Goal: Information Seeking & Learning: Learn about a topic

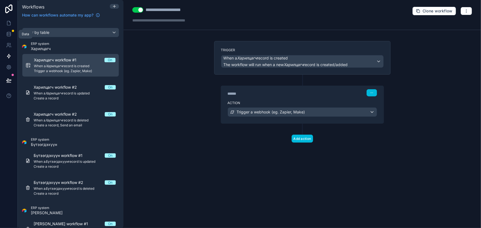
click at [10, 30] on link at bounding box center [8, 34] width 17 height 11
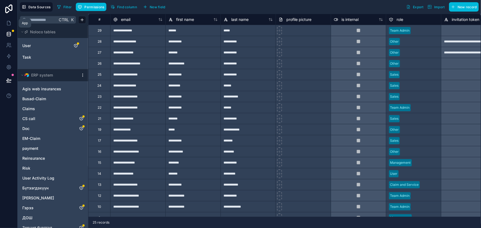
click at [8, 22] on icon at bounding box center [9, 23] width 6 height 6
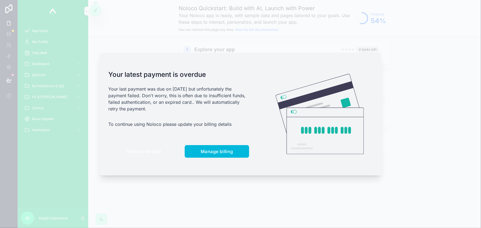
click at [154, 151] on span "Remind me later" at bounding box center [144, 152] width 35 height 6
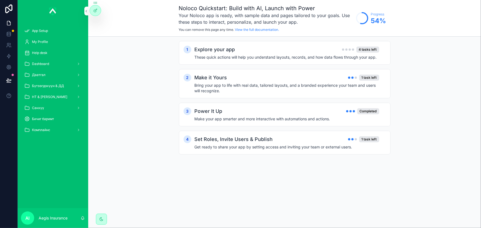
click at [53, 42] on div "My Profile" at bounding box center [52, 41] width 57 height 9
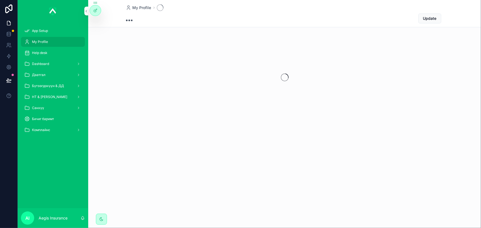
click at [50, 60] on div "Dashboard" at bounding box center [52, 64] width 57 height 9
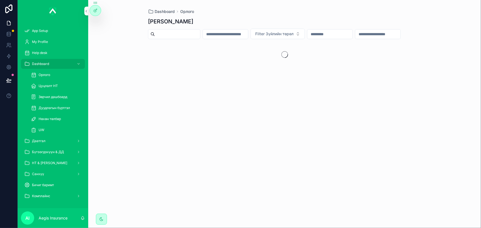
click at [57, 74] on div "Орлого" at bounding box center [56, 75] width 51 height 9
click at [47, 74] on span "Орлого" at bounding box center [45, 75] width 12 height 4
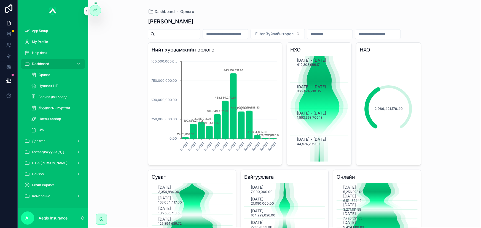
click at [274, 54] on h3 "Нийт хураамжийн орлого" at bounding box center [215, 50] width 127 height 8
click at [90, 12] on div at bounding box center [95, 10] width 11 height 10
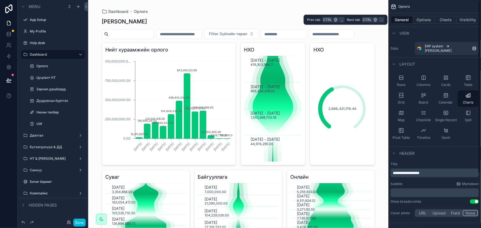
click at [441, 23] on button "Charts" at bounding box center [446, 20] width 22 height 8
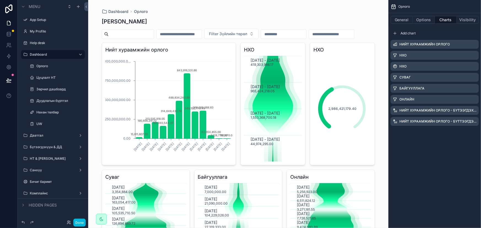
click at [0, 0] on icon "scrollable content" at bounding box center [0, 0] width 0 height 0
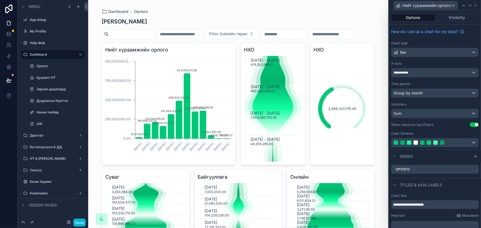
click at [344, 66] on div "НХО 2,986,421,179.40" at bounding box center [342, 103] width 65 height 123
click at [431, 53] on div "Bar" at bounding box center [434, 52] width 87 height 9
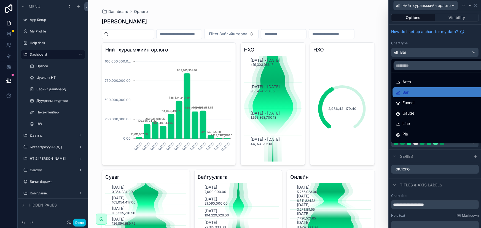
click at [431, 53] on div at bounding box center [435, 114] width 92 height 228
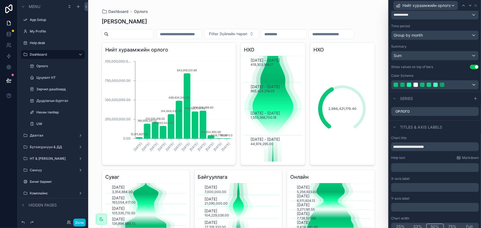
scroll to position [62, 0]
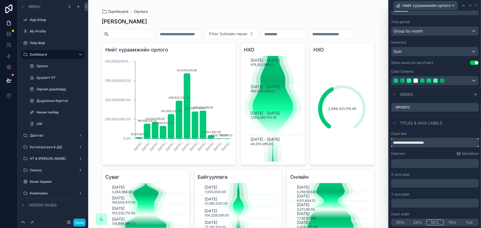
click at [457, 141] on input "**********" at bounding box center [435, 142] width 88 height 9
click at [445, 162] on p "﻿" at bounding box center [435, 164] width 84 height 6
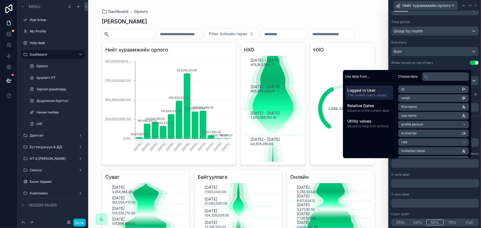
click at [464, 196] on div "Y-axis label ﻿" at bounding box center [435, 199] width 88 height 15
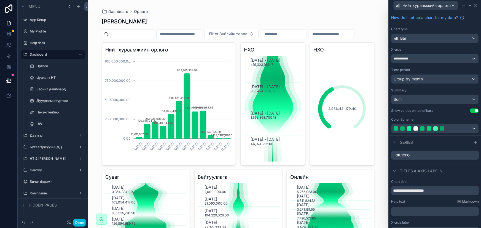
scroll to position [0, 0]
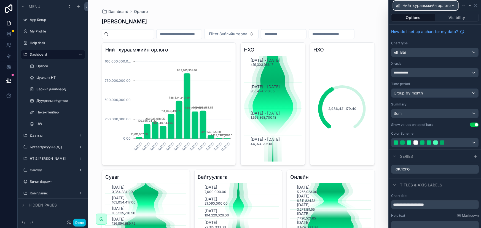
click at [441, 4] on span "Нийт хураамжийн орлого" at bounding box center [426, 6] width 48 height 6
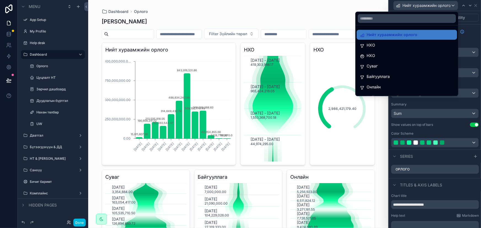
click at [475, 5] on div at bounding box center [435, 114] width 92 height 228
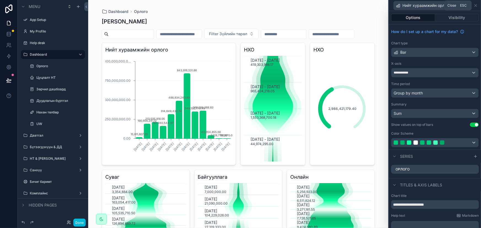
click at [477, 6] on icon at bounding box center [475, 5] width 4 height 4
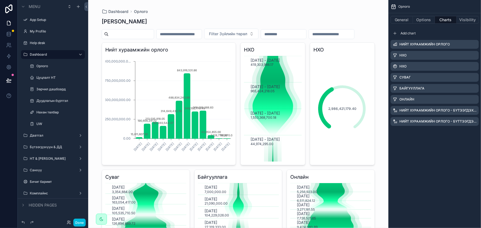
click at [338, 73] on div "2,986,421,179.40" at bounding box center [342, 109] width 58 height 106
click at [0, 0] on icon "scrollable content" at bounding box center [0, 0] width 0 height 0
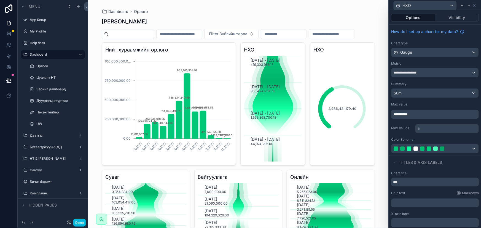
click at [444, 17] on button "Visibility" at bounding box center [457, 18] width 44 height 8
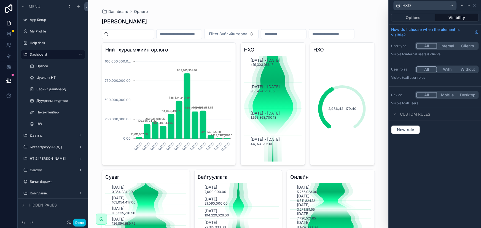
click at [419, 18] on button "Options" at bounding box center [413, 18] width 44 height 8
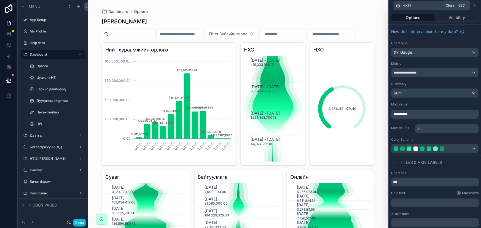
click at [473, 6] on icon at bounding box center [474, 5] width 4 height 4
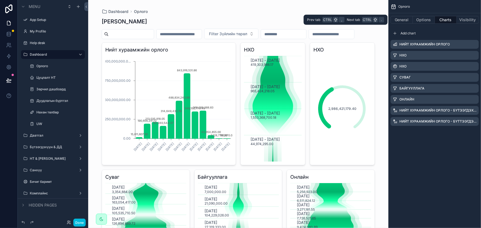
click at [408, 19] on button "General" at bounding box center [401, 20] width 22 height 8
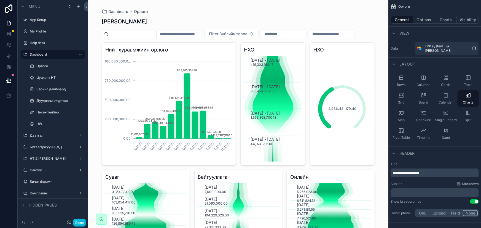
click at [306, 29] on div "scrollable content" at bounding box center [284, 34] width 46 height 10
click at [359, 29] on div "Filter Зүйлийн төрөл" at bounding box center [238, 34] width 273 height 10
click at [424, 21] on button "Options" at bounding box center [424, 20] width 22 height 8
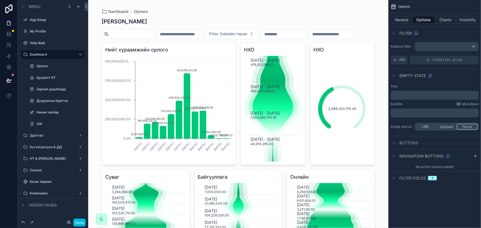
click at [440, 19] on button "Charts" at bounding box center [446, 20] width 22 height 8
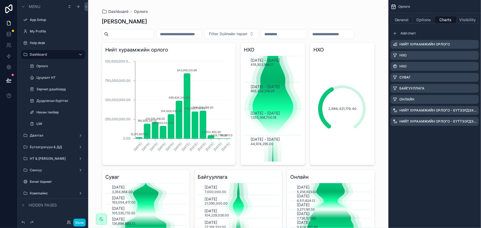
click at [470, 18] on button "Visibility" at bounding box center [468, 20] width 22 height 8
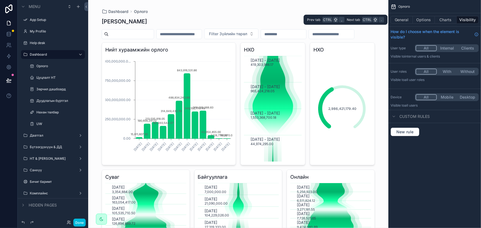
click at [408, 20] on button "General" at bounding box center [401, 20] width 22 height 8
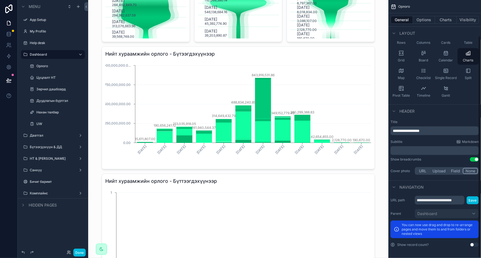
scroll to position [42, 0]
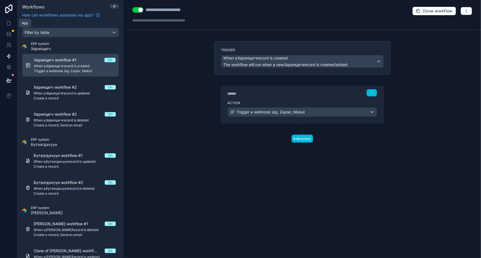
click at [6, 19] on link at bounding box center [8, 23] width 17 height 11
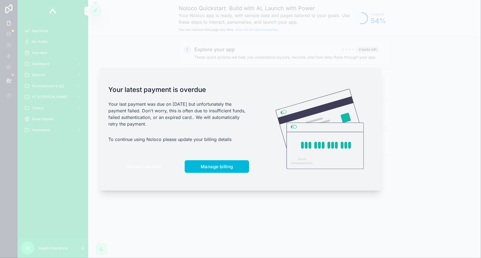
click at [148, 165] on span "Remind me later" at bounding box center [144, 167] width 35 height 6
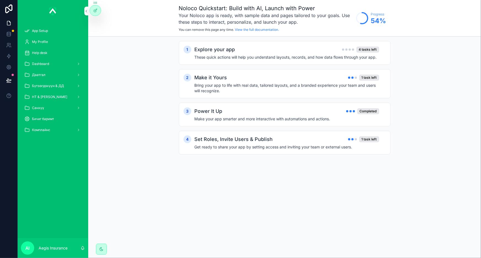
drag, startPoint x: 47, startPoint y: 62, endPoint x: 59, endPoint y: 69, distance: 13.6
click at [47, 62] on span "Dashboard" at bounding box center [40, 64] width 17 height 4
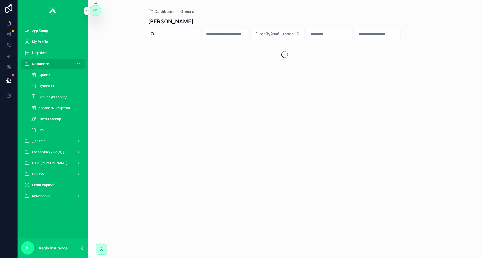
click at [54, 73] on div "Орлого" at bounding box center [56, 75] width 51 height 9
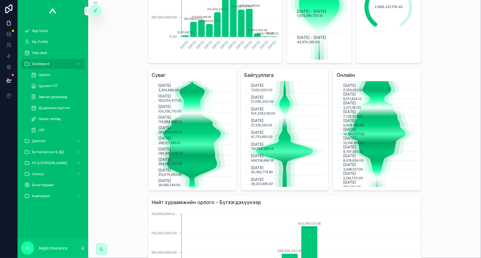
scroll to position [100, 0]
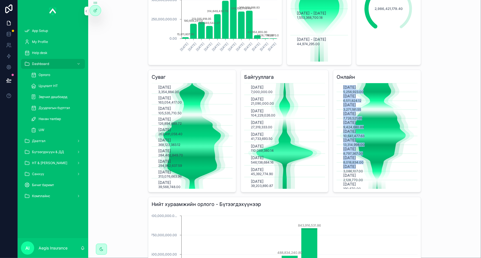
drag, startPoint x: 340, startPoint y: 182, endPoint x: 380, endPoint y: 187, distance: 40.1
click at [382, 187] on icon "January, 2025 5,256,923.00 February, 2025 6,511,824.12 March, 2025 3,271,181.55…" at bounding box center [376, 136] width 81 height 106
click at [442, 171] on div "Dashboard Орлого Зүйлийн дэлгэрэнгүй Filter Зүйлийн төрөл Нийт хураамжийн орлог…" at bounding box center [284, 129] width 393 height 258
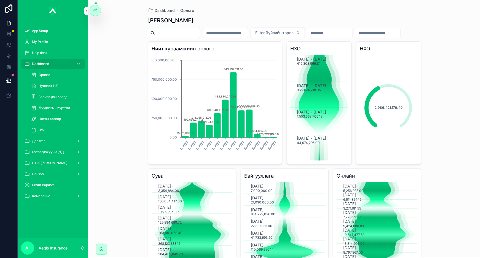
scroll to position [0, 0]
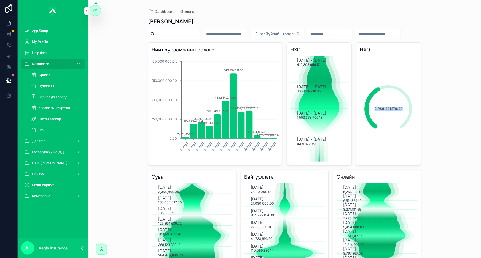
drag, startPoint x: 372, startPoint y: 121, endPoint x: 404, endPoint y: 123, distance: 32.0
click at [404, 123] on div "2,986,421,179.40" at bounding box center [389, 109] width 58 height 58
click at [60, 85] on div "Цуцлалт НТ" at bounding box center [56, 86] width 51 height 9
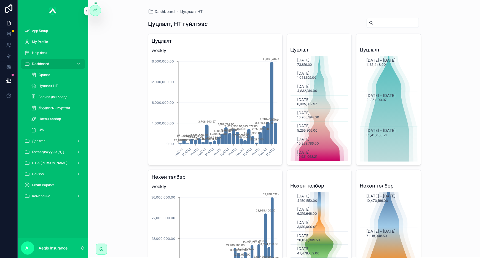
click at [72, 84] on div "Цуцлалт НТ" at bounding box center [56, 86] width 51 height 9
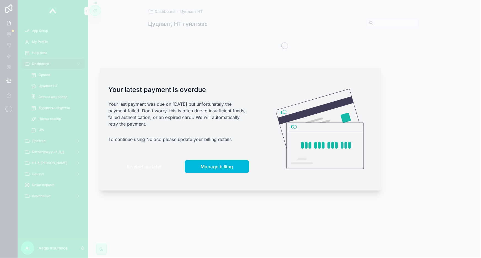
click at [145, 169] on span "Remind me later" at bounding box center [144, 167] width 35 height 6
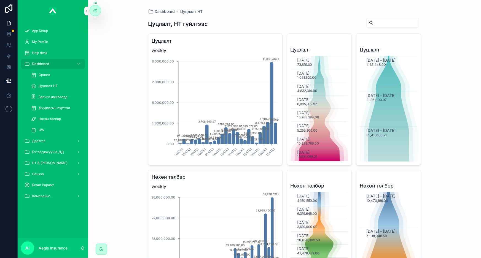
click at [59, 119] on span "Нөхөн төлбөр" at bounding box center [50, 119] width 22 height 4
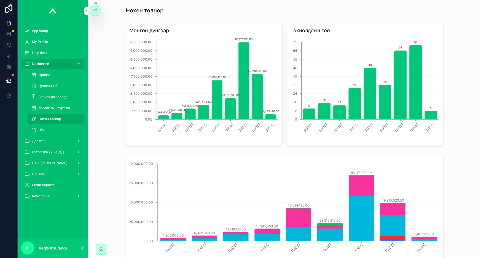
click at [455, 109] on div "Мөнгөн дүнгээр [DATE] [DATE] [DATE] [DATE] [DATE] [DATE] [DATE] [DATE] [DATE] 0…" at bounding box center [285, 84] width 384 height 127
click at [236, 148] on div "Мөнгөн дүнгээр [DATE] [DATE] [DATE] [DATE] [DATE] [DATE] [DATE] [DATE] [DATE] 0…" at bounding box center [285, 84] width 384 height 127
click at [48, 39] on div "My Profile" at bounding box center [52, 41] width 57 height 9
